Goal: Information Seeking & Learning: Learn about a topic

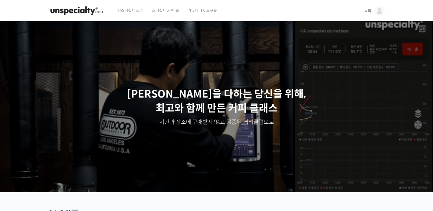
click at [365, 9] on span "목타" at bounding box center [367, 10] width 7 height 5
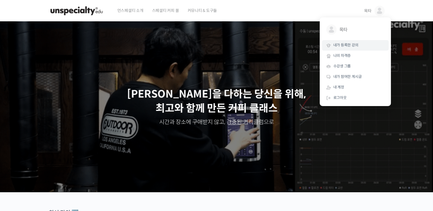
click at [341, 45] on span "내가 등록한 강의" at bounding box center [345, 45] width 25 height 5
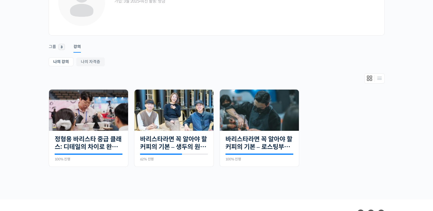
scroll to position [57, 0]
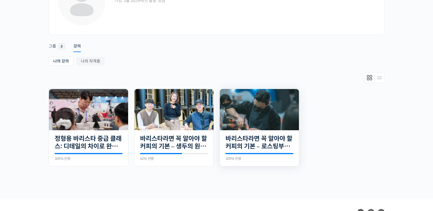
click at [241, 107] on img at bounding box center [259, 109] width 79 height 41
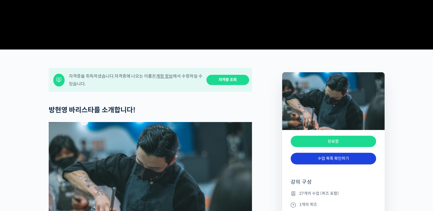
click at [336, 164] on link "수업 목록 확인하기" at bounding box center [333, 159] width 85 height 12
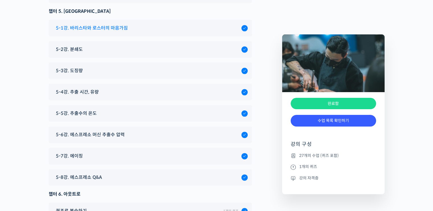
scroll to position [2854, 0]
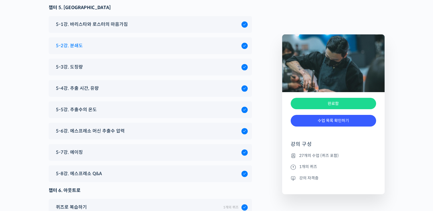
click at [87, 42] on div "5-2강. 분쇄도" at bounding box center [147, 46] width 188 height 8
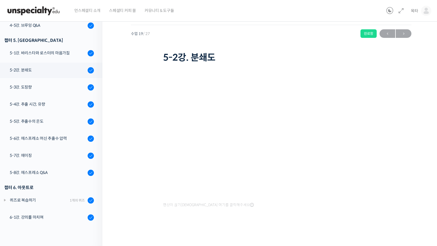
scroll to position [380, 0]
